Goal: Information Seeking & Learning: Check status

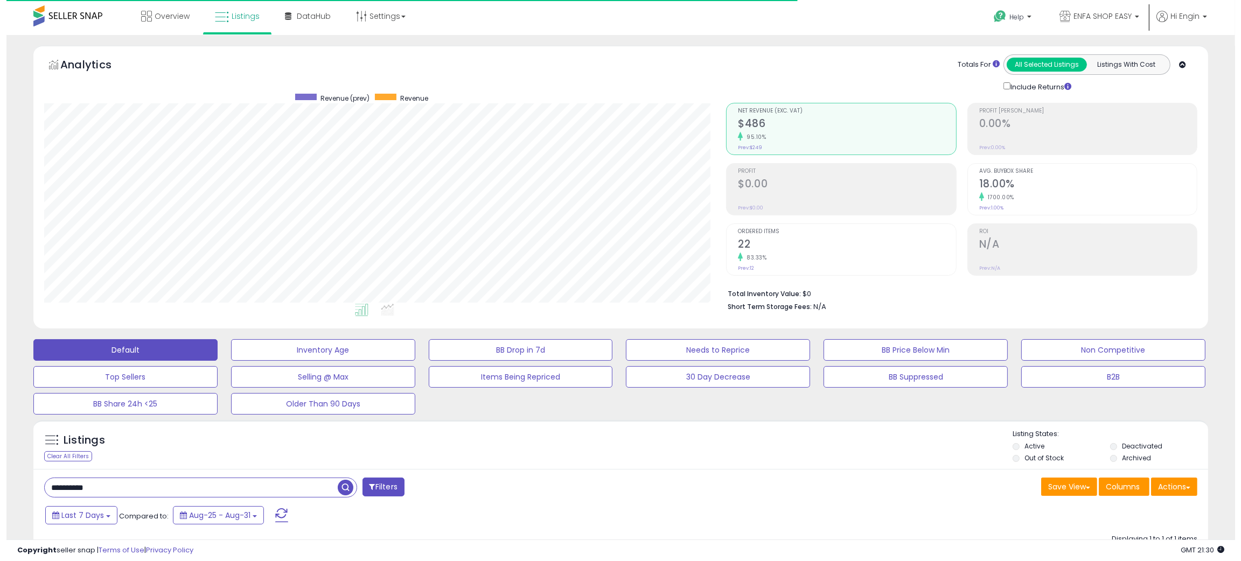
scroll to position [220, 683]
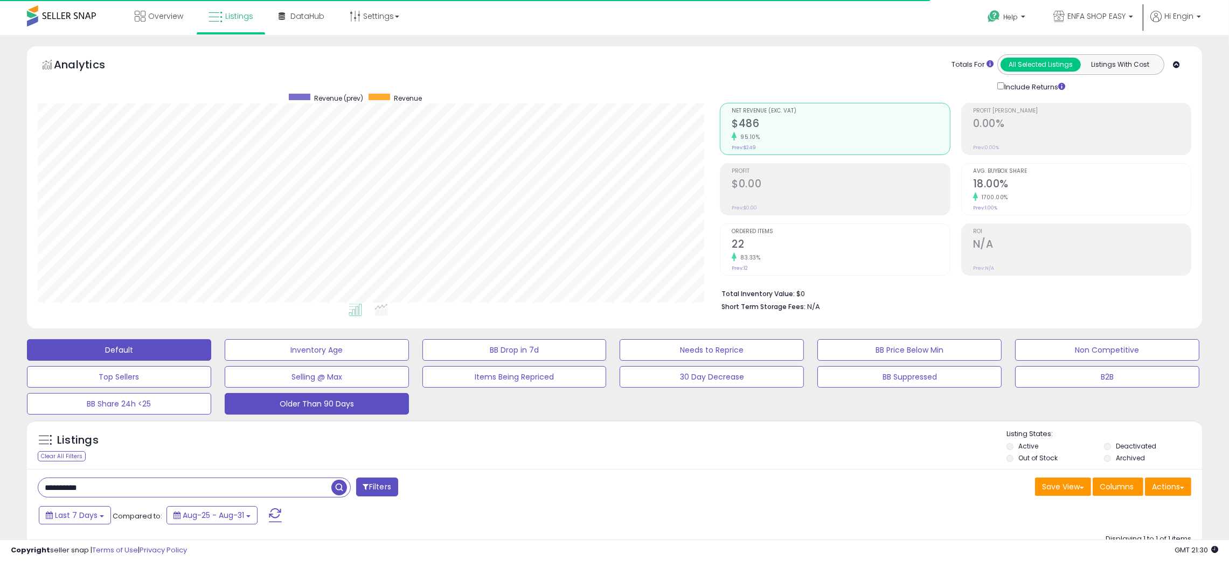
click at [373, 407] on button "Older Than 90 Days" at bounding box center [317, 404] width 184 height 22
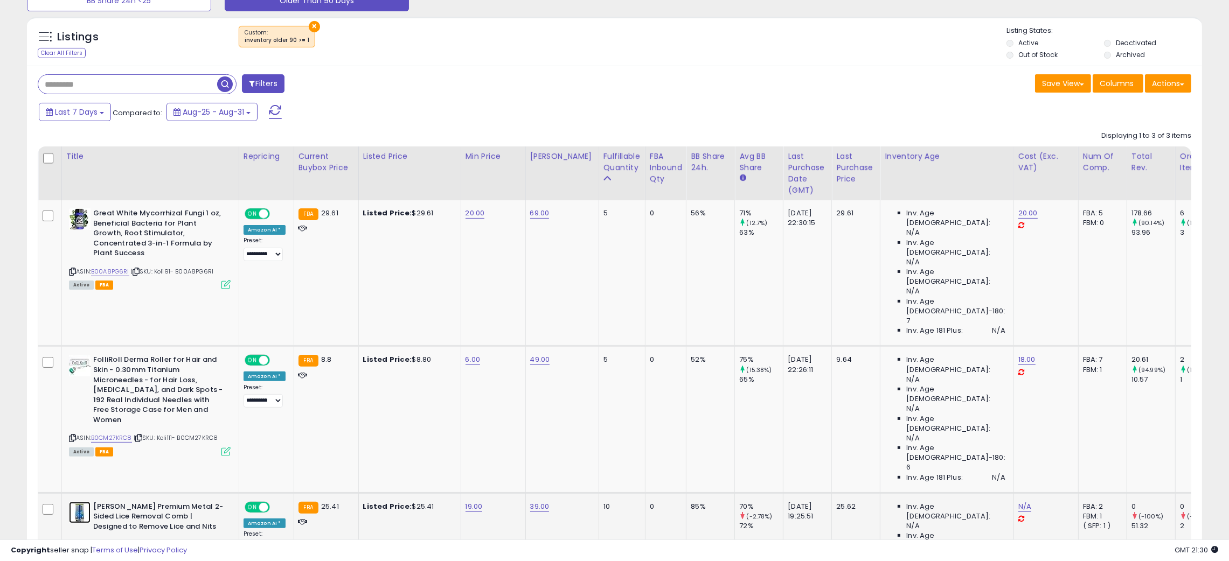
click at [81, 502] on img at bounding box center [80, 513] width 22 height 22
drag, startPoint x: 800, startPoint y: 403, endPoint x: 810, endPoint y: 403, distance: 10.8
click at [810, 502] on div "[DATE] 19:25:51" at bounding box center [806, 511] width 36 height 19
click at [796, 493] on td "[DATE] 19:25:51" at bounding box center [807, 566] width 48 height 147
click at [691, 502] on div "85%" at bounding box center [709, 507] width 36 height 10
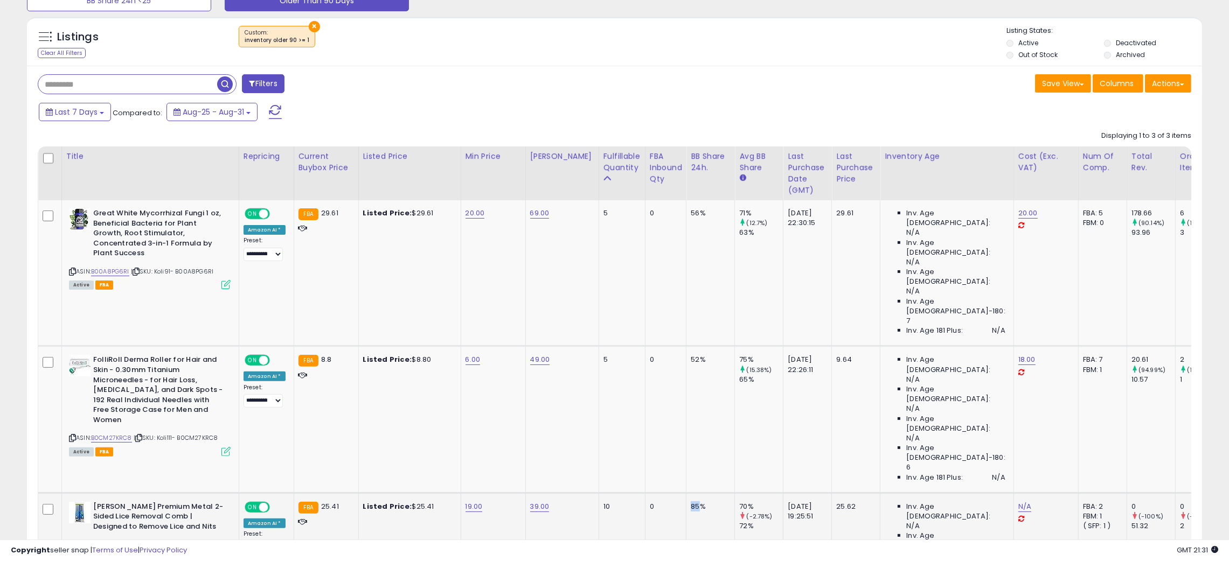
click at [691, 502] on div "85%" at bounding box center [709, 507] width 36 height 10
click at [395, 493] on td "Listed Price: $25.41" at bounding box center [409, 566] width 102 height 147
click at [77, 355] on img at bounding box center [80, 366] width 22 height 22
